Goal: Check status: Check status

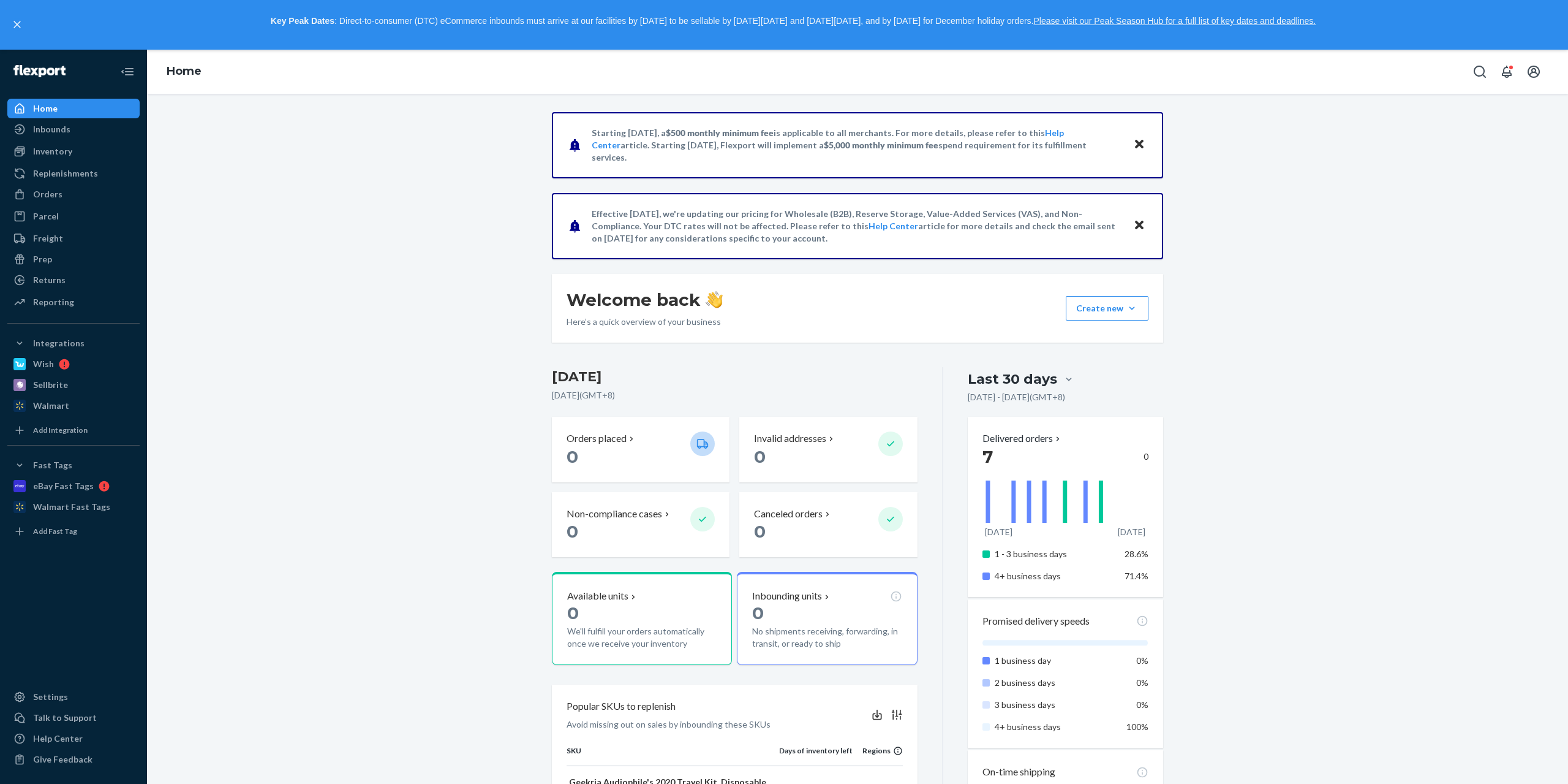
click at [1328, 494] on div "Starting [DATE], a $500 monthly minimum fee is applicable to all merchants. For…" at bounding box center [857, 671] width 1403 height 1117
click at [73, 198] on div "Orders" at bounding box center [73, 194] width 130 height 17
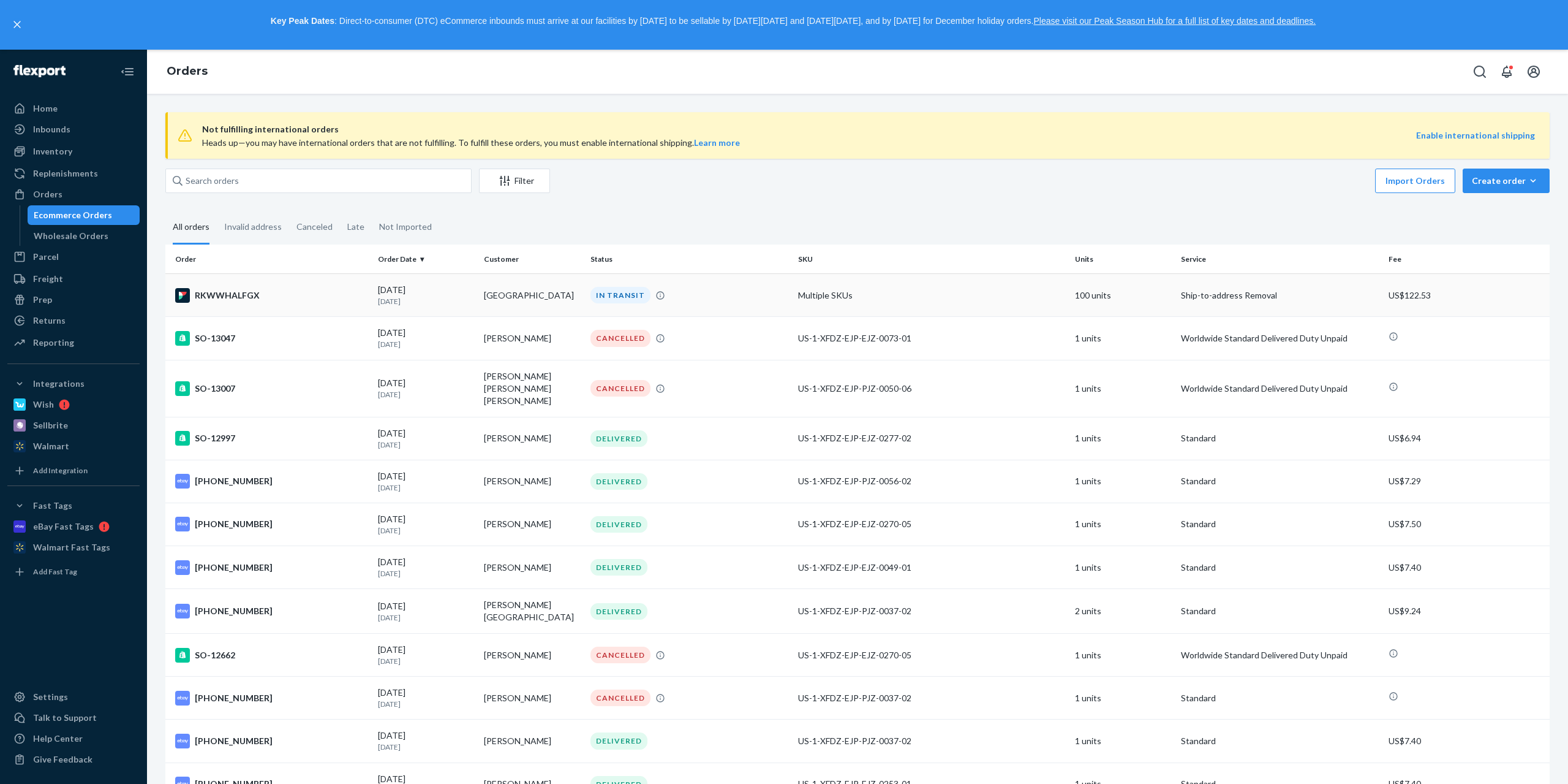
click at [337, 304] on td "RKWWHALFGX" at bounding box center [268, 296] width 207 height 43
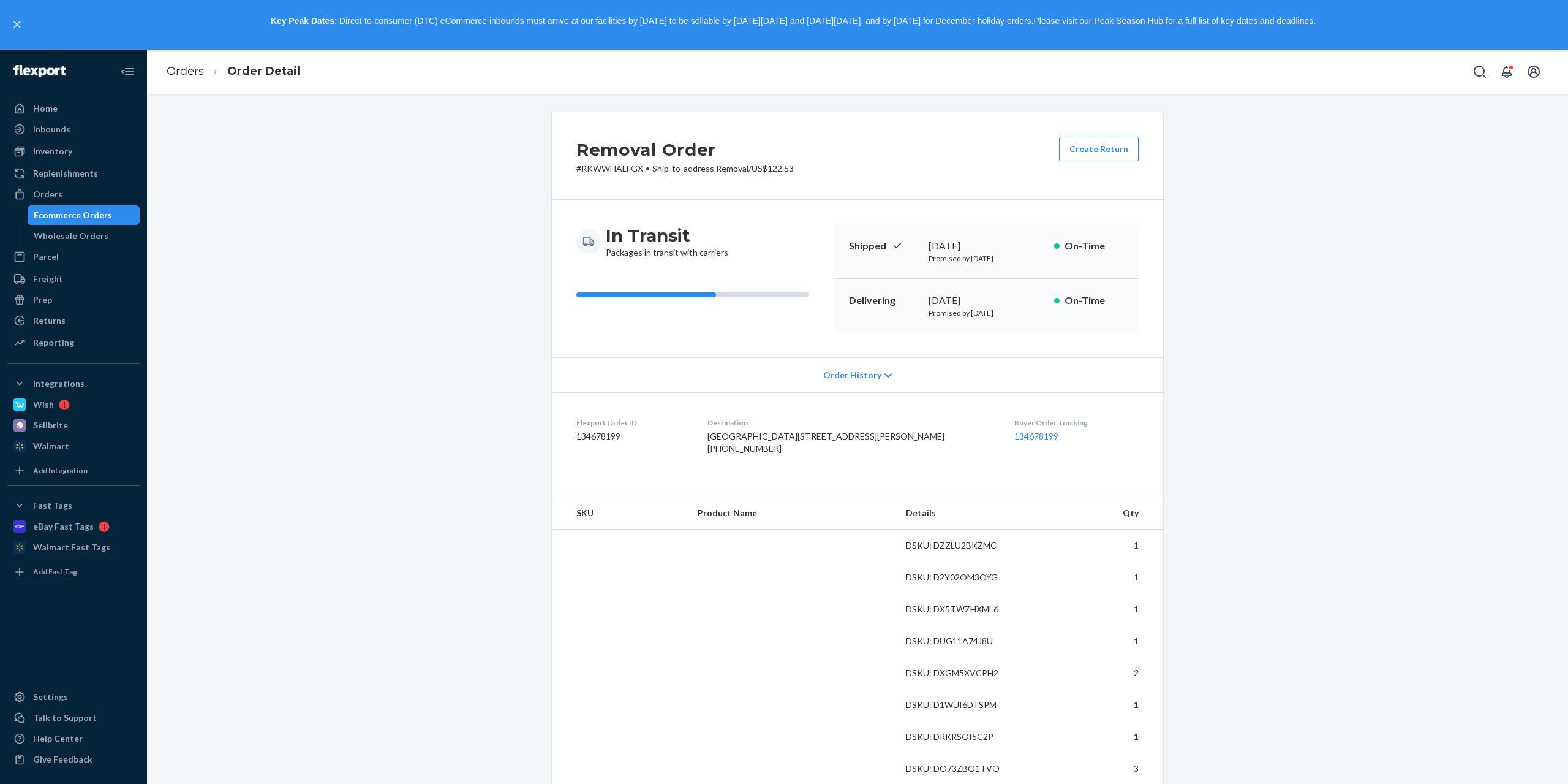
click at [899, 371] on div "Order History" at bounding box center [858, 375] width 612 height 35
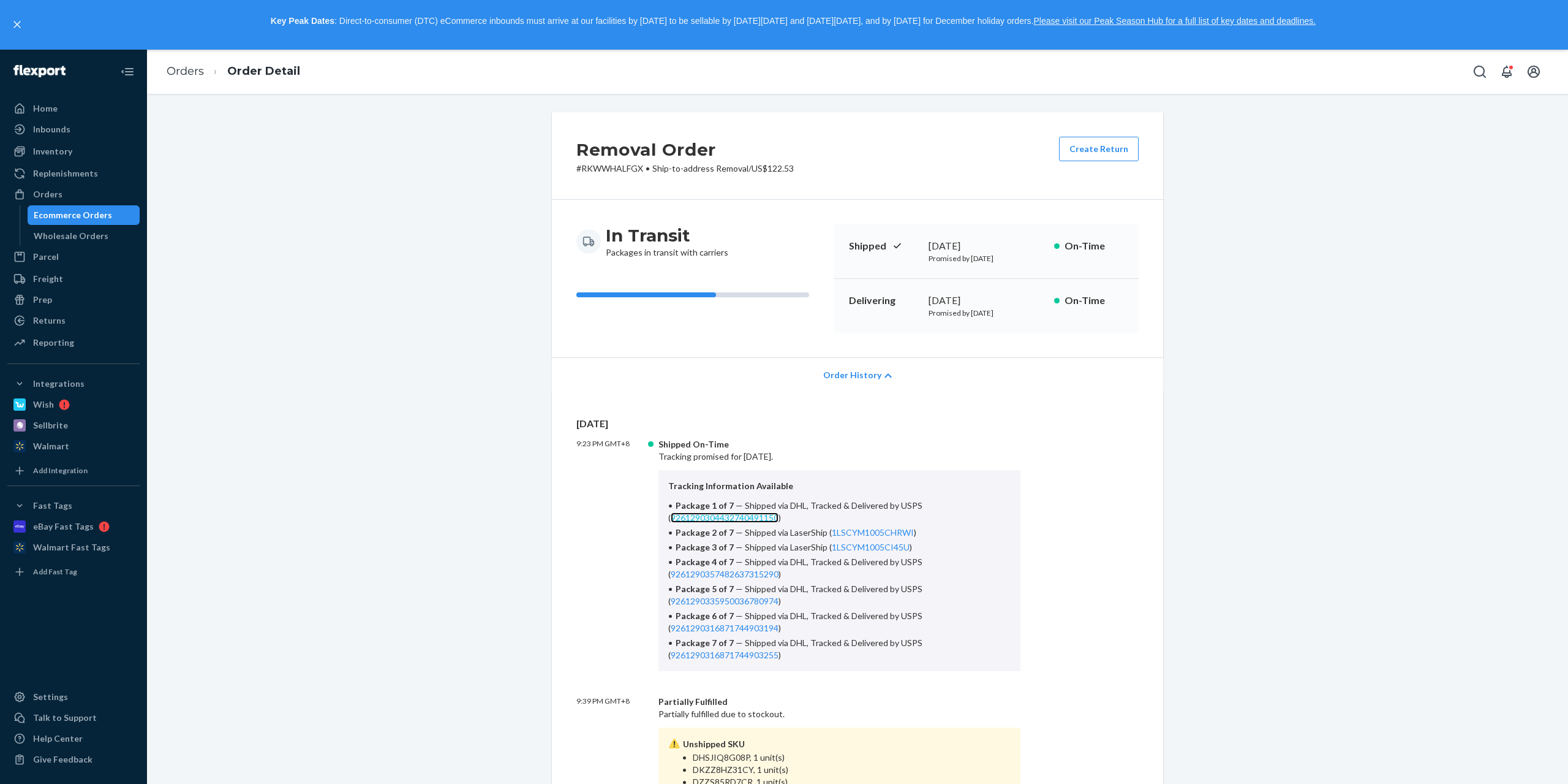
click at [752, 519] on link "9261290304432740491150" at bounding box center [724, 517] width 107 height 10
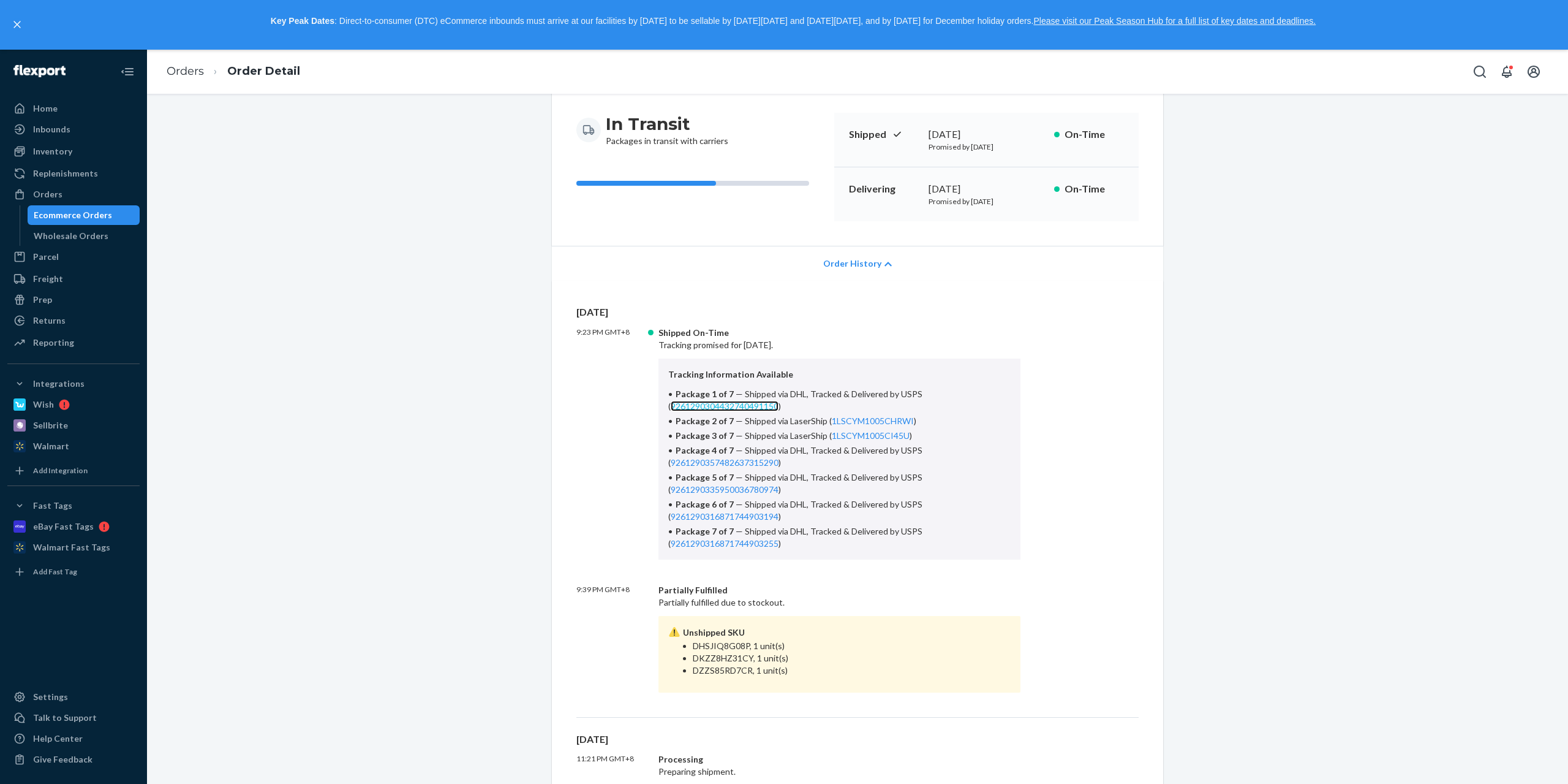
scroll to position [123, 0]
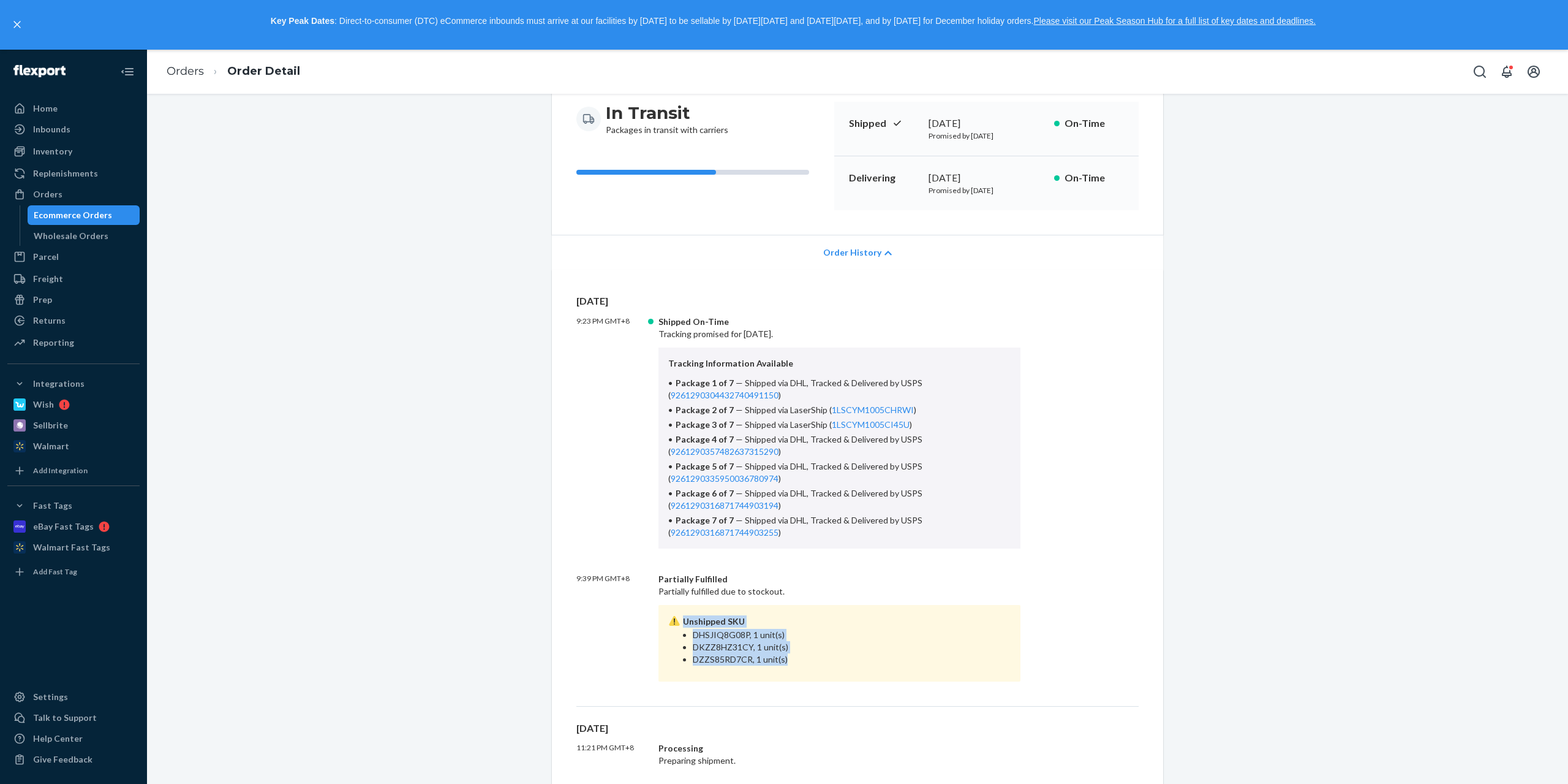
drag, startPoint x: 795, startPoint y: 668, endPoint x: 678, endPoint y: 621, distance: 126.1
click at [678, 621] on div "Unshipped SKU DHSJIQ8G08P, 1 unit(s) DKZZ8HZ31CY, 1 unit(s) DZZS85RD7CR, 1 unit…" at bounding box center [840, 643] width 362 height 76
copy div "Unshipped SKU DHSJIQ8G08P, 1 unit(s) DKZZ8HZ31CY, 1 unit(s) DZZS85RD7CR, 1 unit…"
